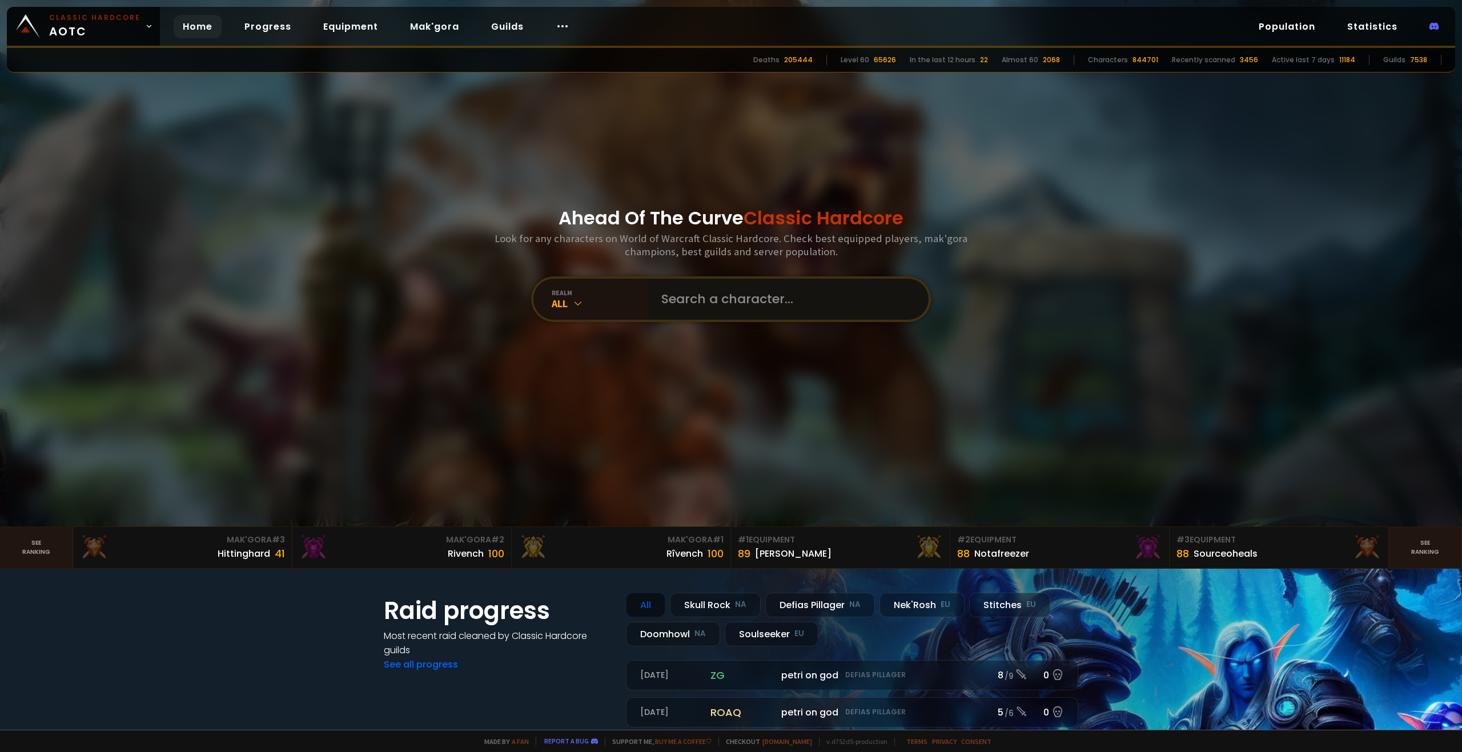
click at [758, 306] on input "text" at bounding box center [784, 299] width 260 height 41
click at [762, 299] on input "text" at bounding box center [784, 299] width 260 height 41
click at [750, 312] on input "text" at bounding box center [784, 299] width 260 height 41
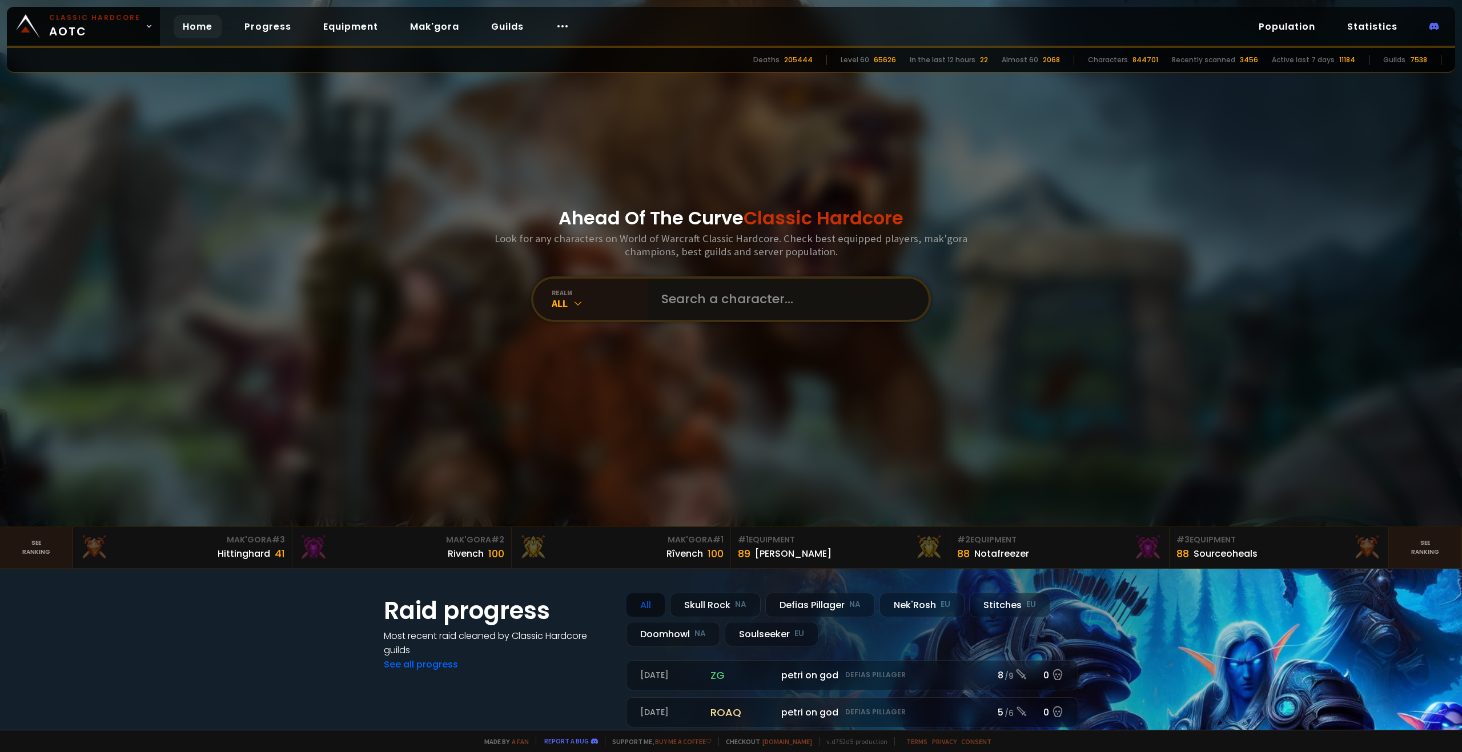
click at [750, 312] on input "text" at bounding box center [784, 299] width 260 height 41
type input "prines"
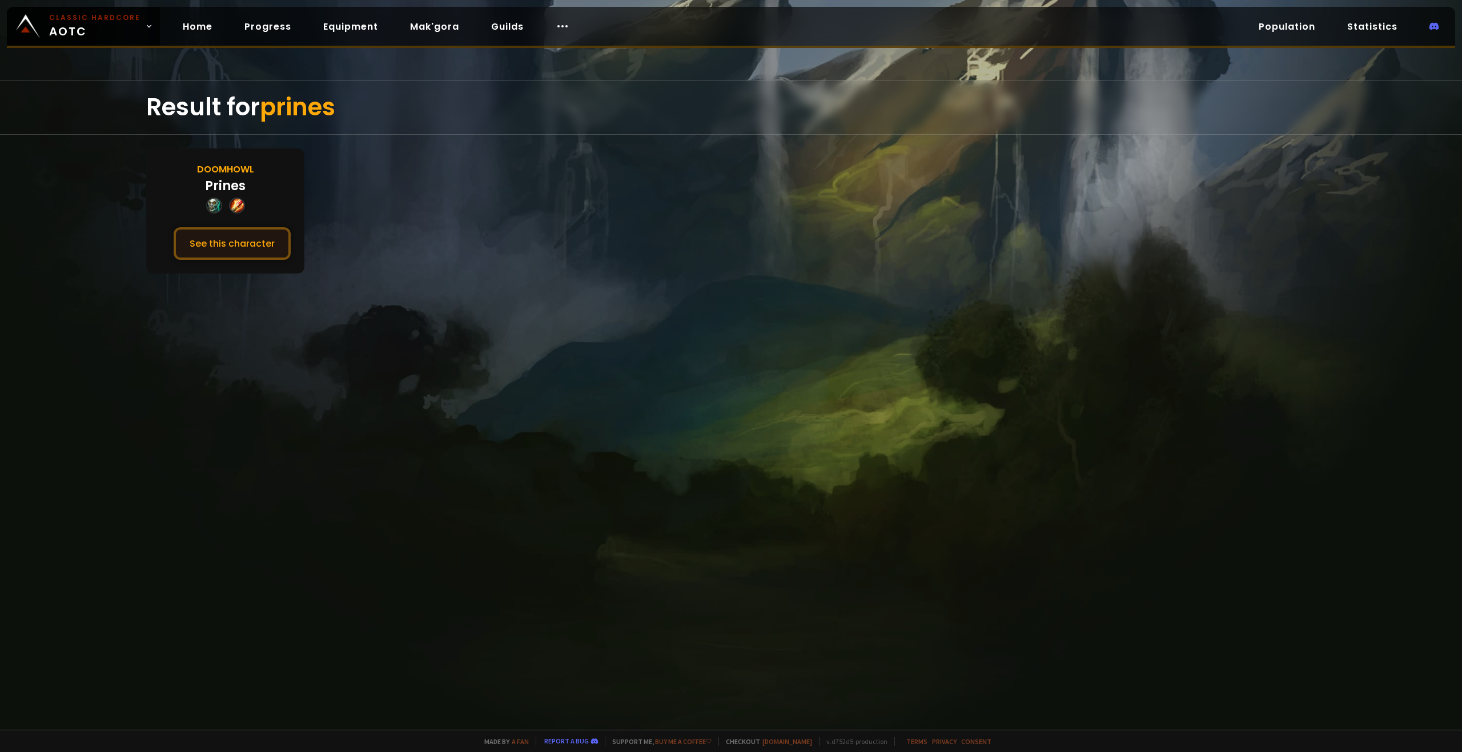
click at [242, 239] on button "See this character" at bounding box center [232, 243] width 117 height 33
